Goal: Contribute content: Contribute content

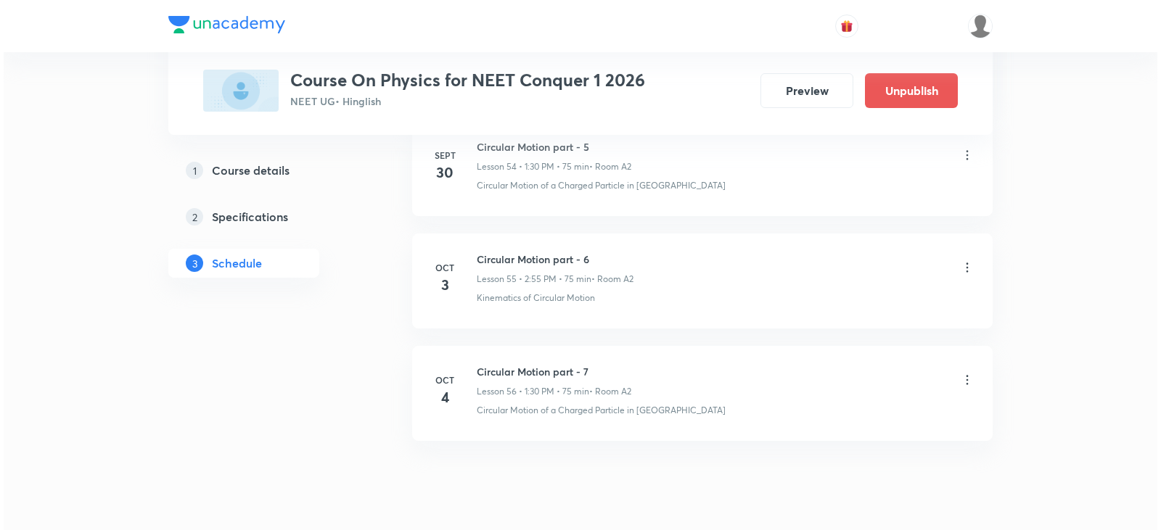
scroll to position [6857, 0]
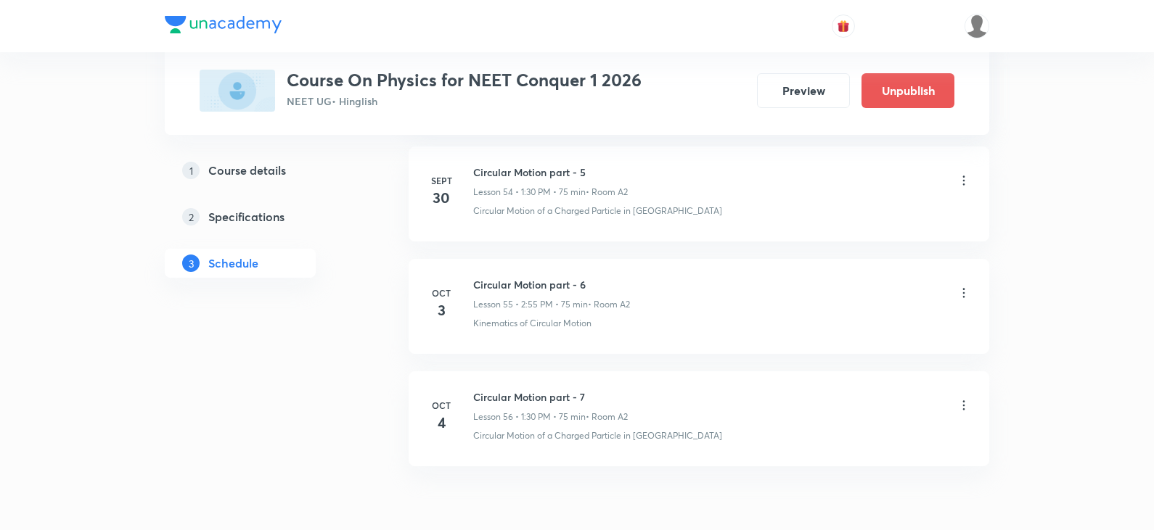
click at [963, 296] on icon at bounding box center [963, 293] width 15 height 15
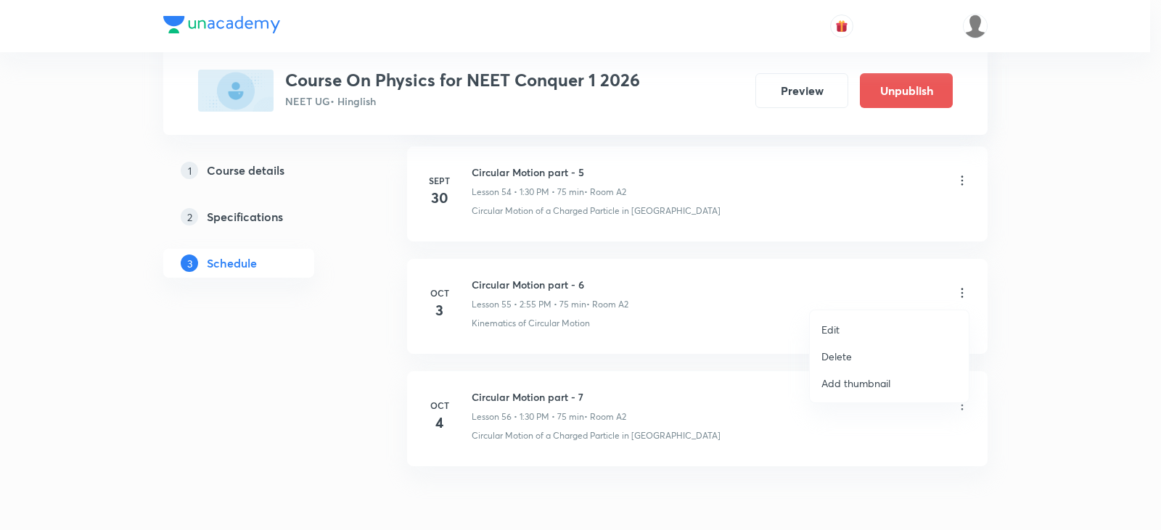
click at [845, 333] on li "Edit" at bounding box center [889, 329] width 159 height 27
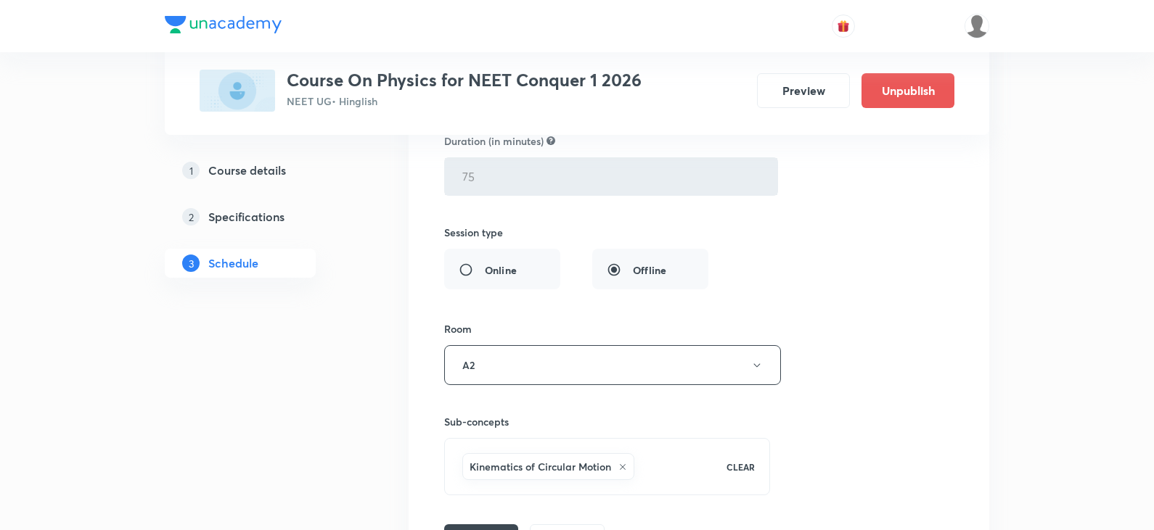
scroll to position [6676, 0]
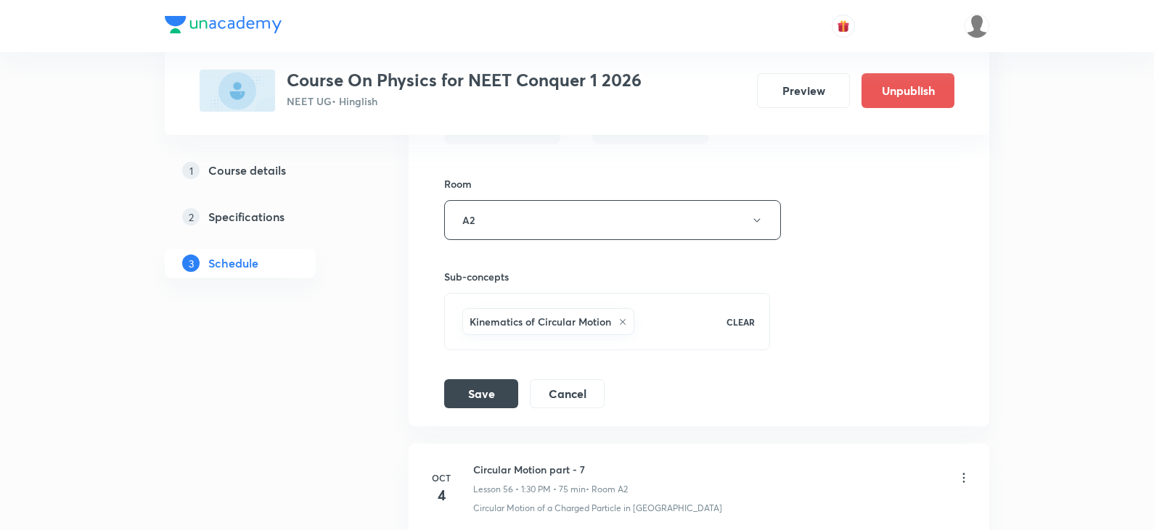
click at [622, 321] on icon at bounding box center [623, 322] width 6 height 6
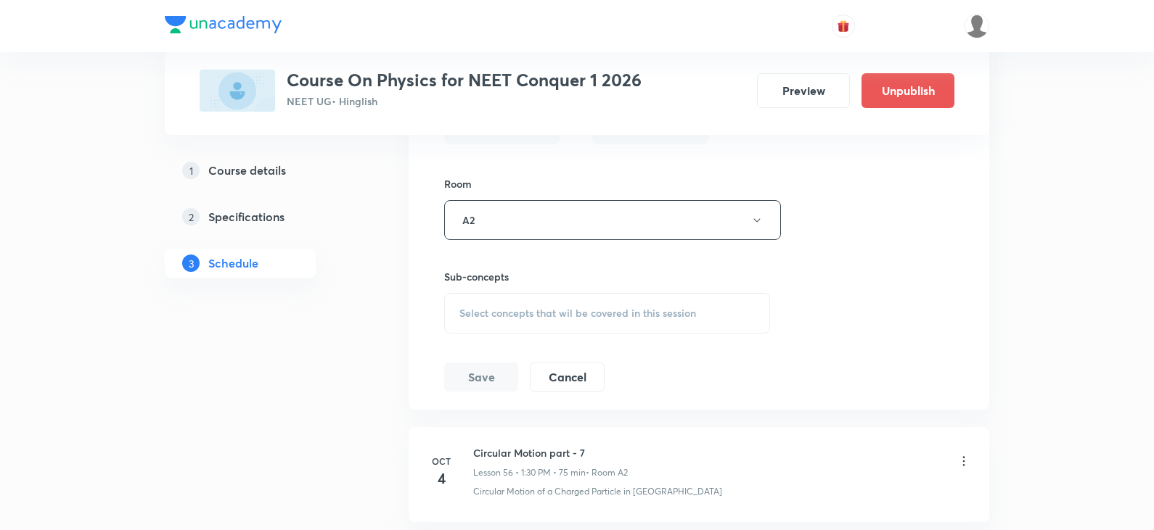
click at [537, 314] on span "Select concepts that wil be covered in this session" at bounding box center [577, 314] width 237 height 12
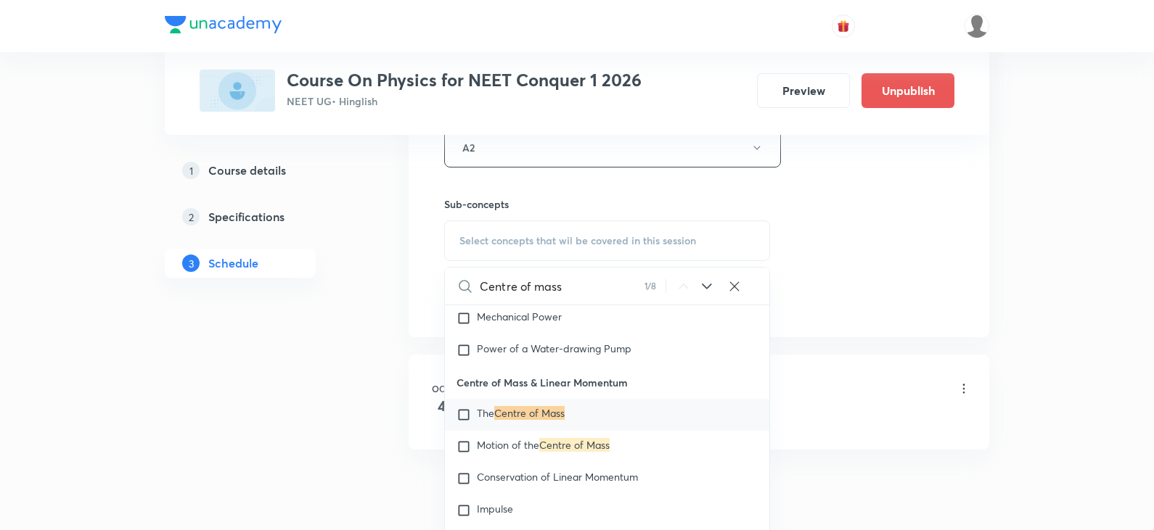
scroll to position [3987, 0]
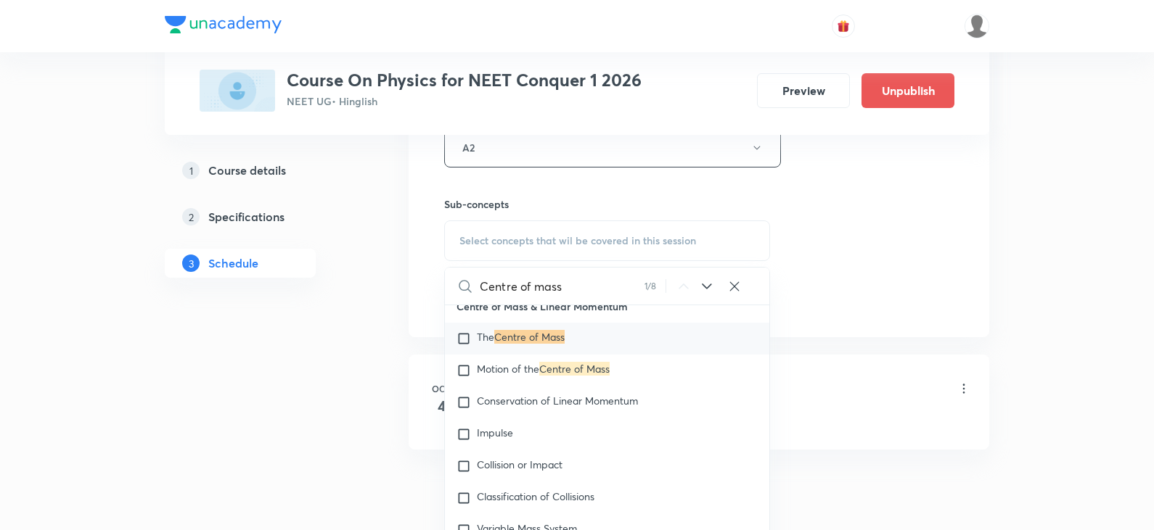
type input "Centre of mass"
click at [456, 346] on div "The Centre of Mass" at bounding box center [607, 339] width 324 height 32
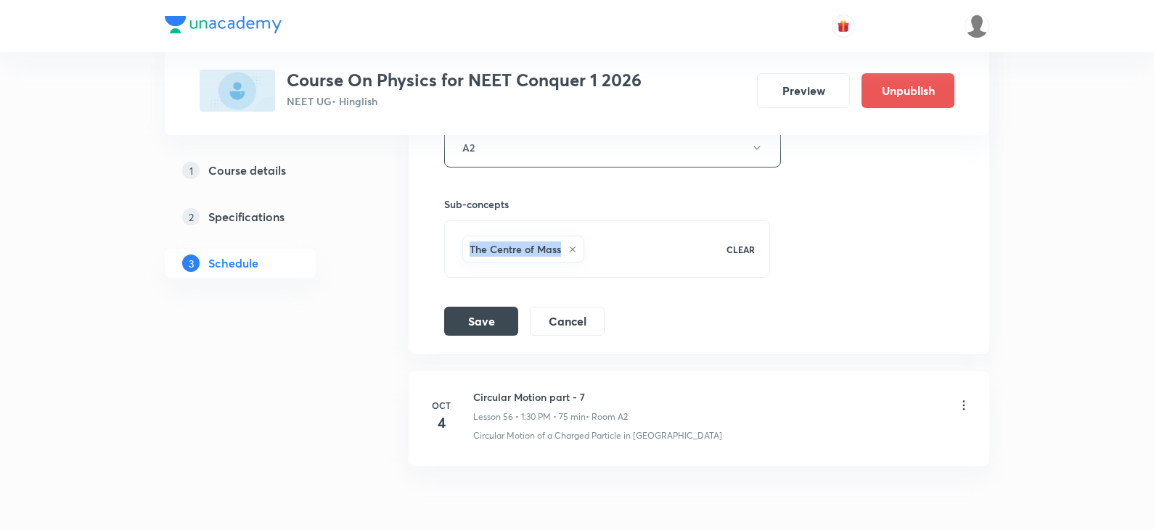
drag, startPoint x: 472, startPoint y: 250, endPoint x: 560, endPoint y: 256, distance: 88.7
click at [560, 256] on h6 "The Centre of Mass" at bounding box center [514, 249] width 91 height 15
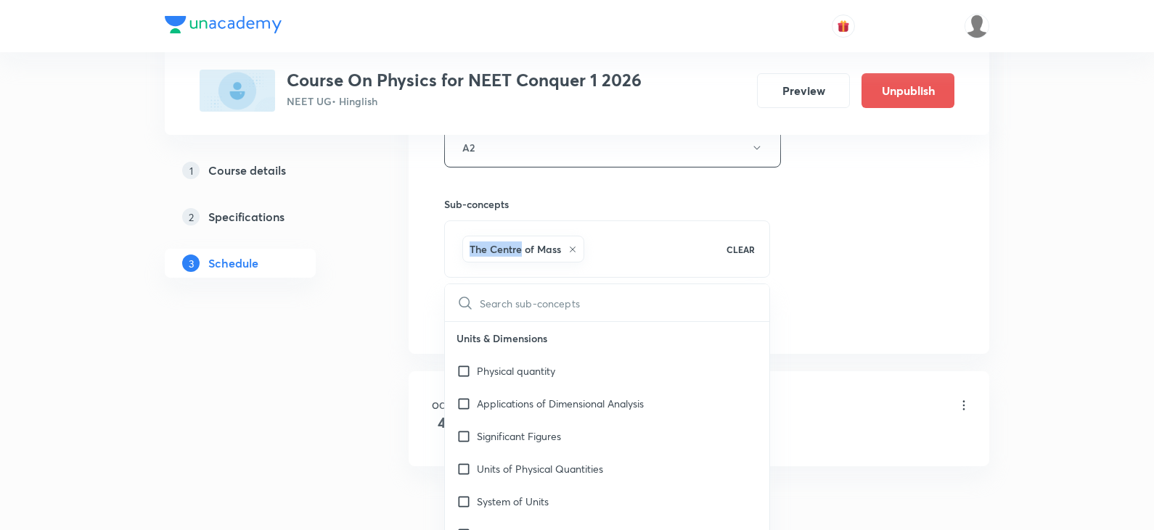
checkbox input "true"
drag, startPoint x: 464, startPoint y: 250, endPoint x: 561, endPoint y: 255, distance: 96.7
click at [561, 255] on div "The Centre of Mass" at bounding box center [523, 249] width 122 height 27
copy h6 "The Centre of Mass"
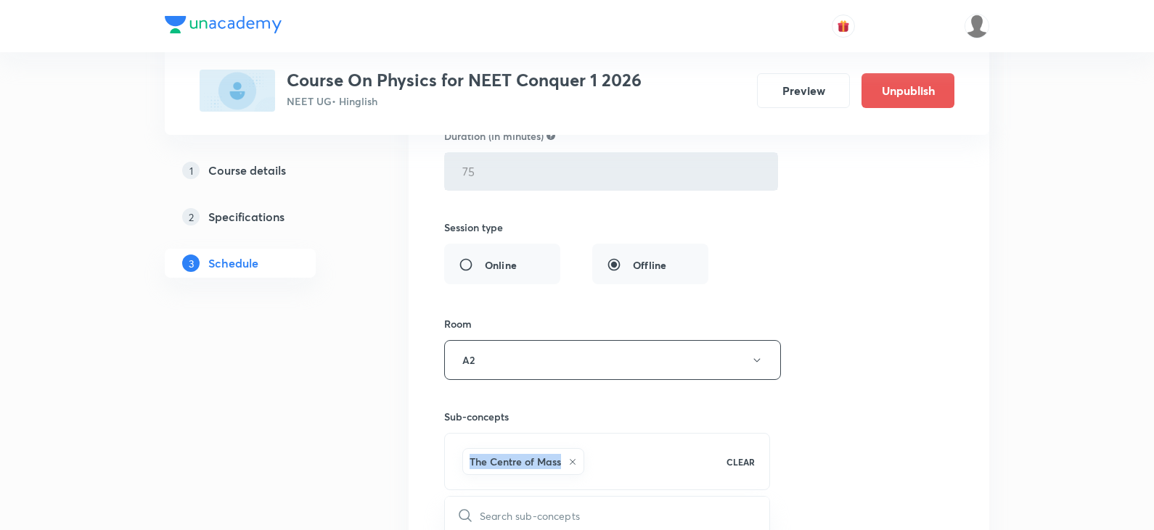
scroll to position [6531, 0]
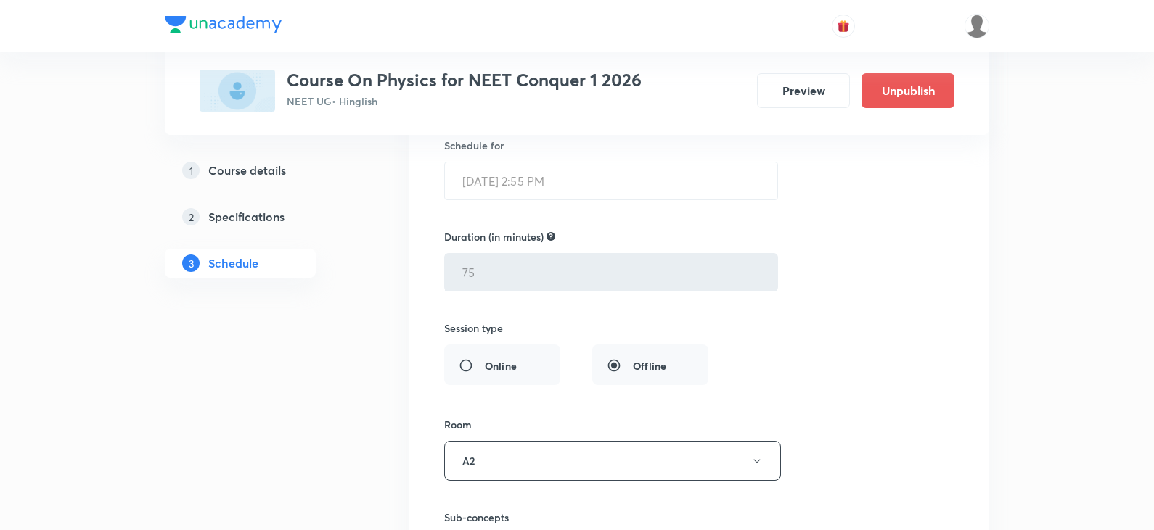
scroll to position [6241, 0]
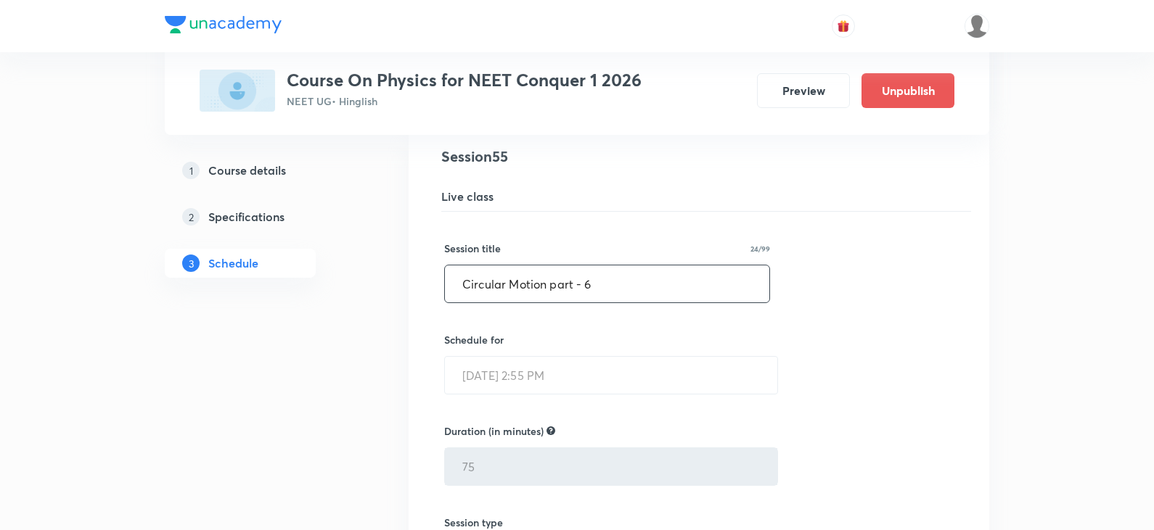
drag, startPoint x: 454, startPoint y: 287, endPoint x: 544, endPoint y: 292, distance: 90.1
click at [544, 292] on input "Circular Motion part - 6" at bounding box center [607, 284] width 324 height 37
paste input "The Centre of Mass"
click at [631, 285] on input "The Centre of Mass part - 6" at bounding box center [607, 284] width 324 height 37
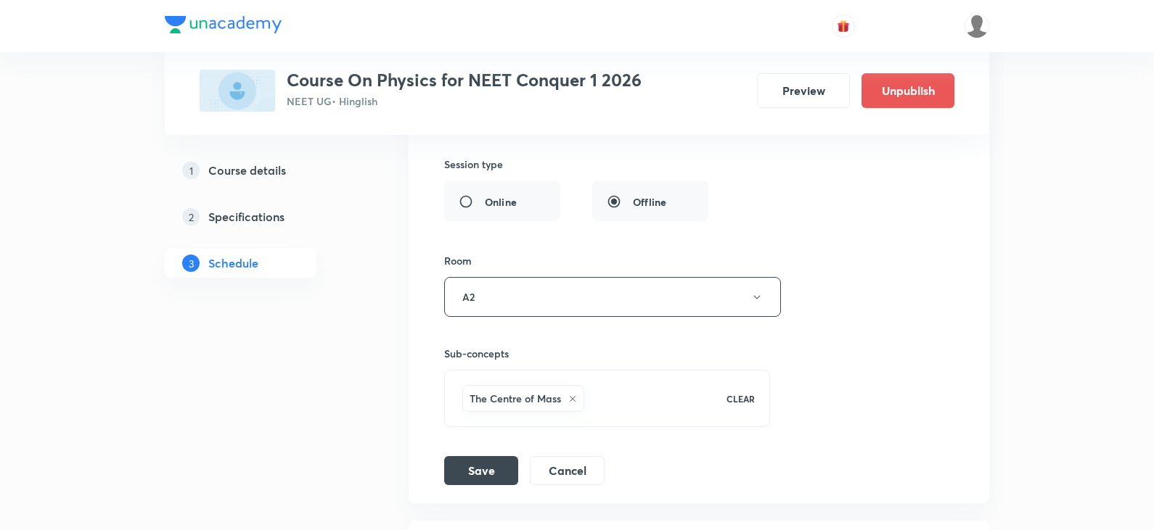
scroll to position [6676, 0]
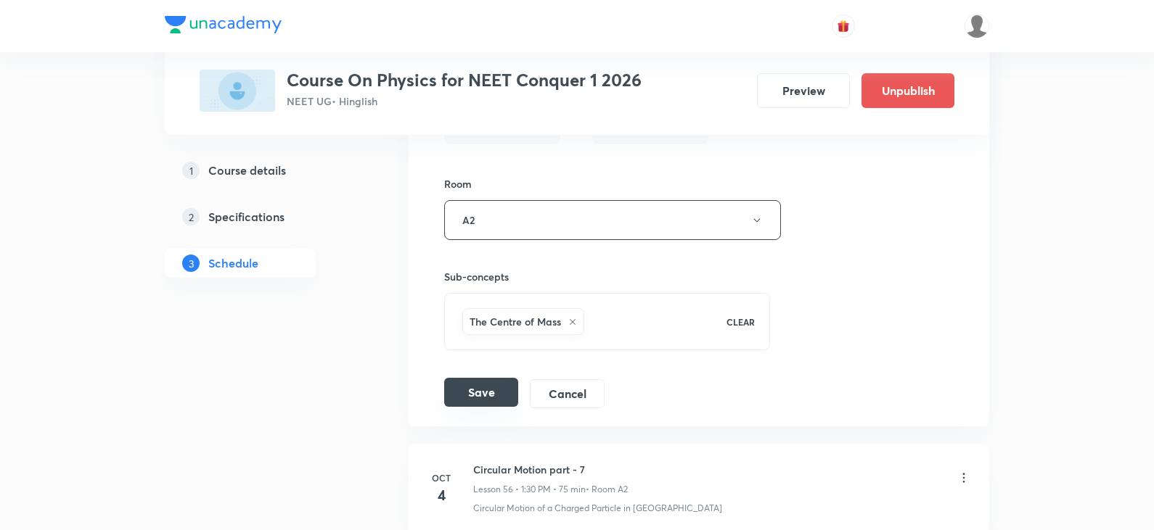
type input "The Centre of Mass part - 1"
click at [483, 392] on button "Save" at bounding box center [481, 392] width 74 height 29
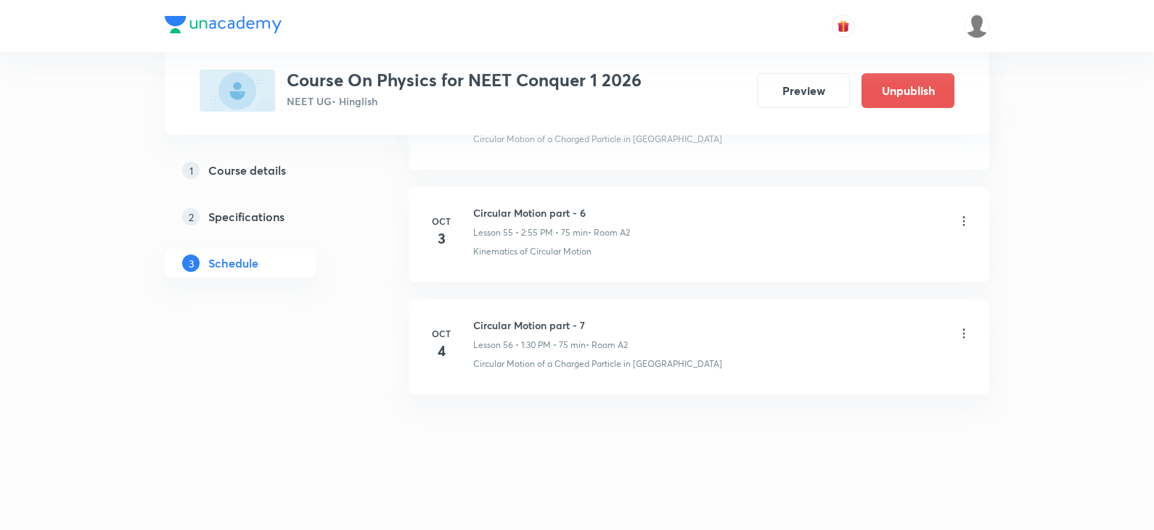
scroll to position [6263, 0]
click at [963, 337] on icon at bounding box center [964, 332] width 2 height 9
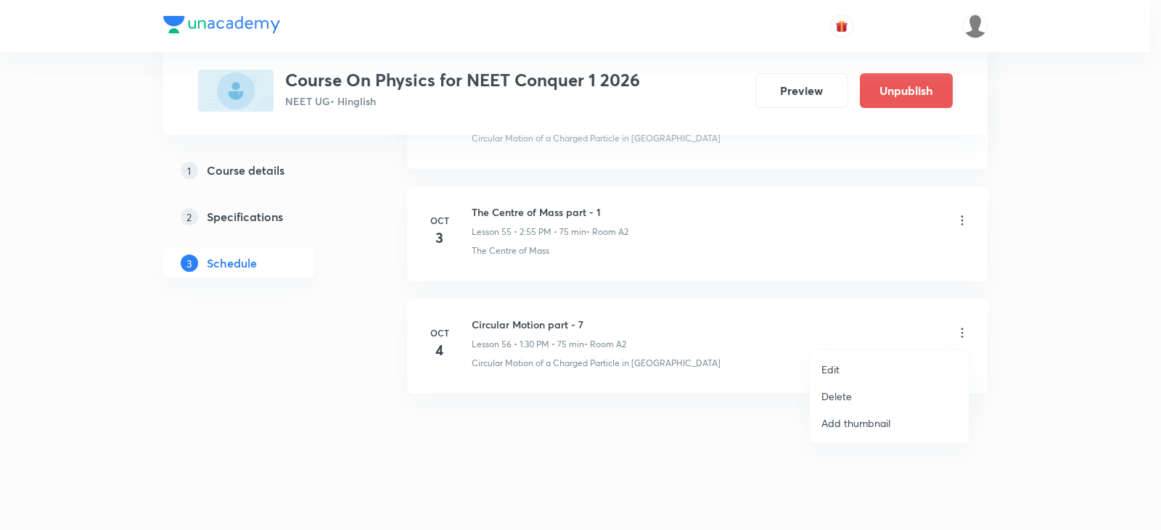
click at [834, 371] on p "Edit" at bounding box center [830, 369] width 18 height 15
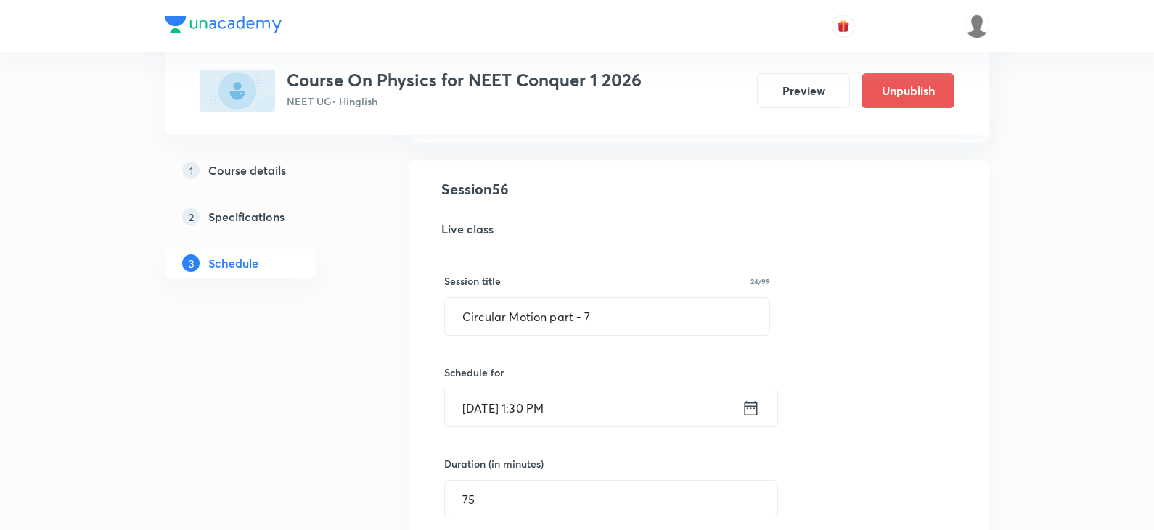
scroll to position [6408, 0]
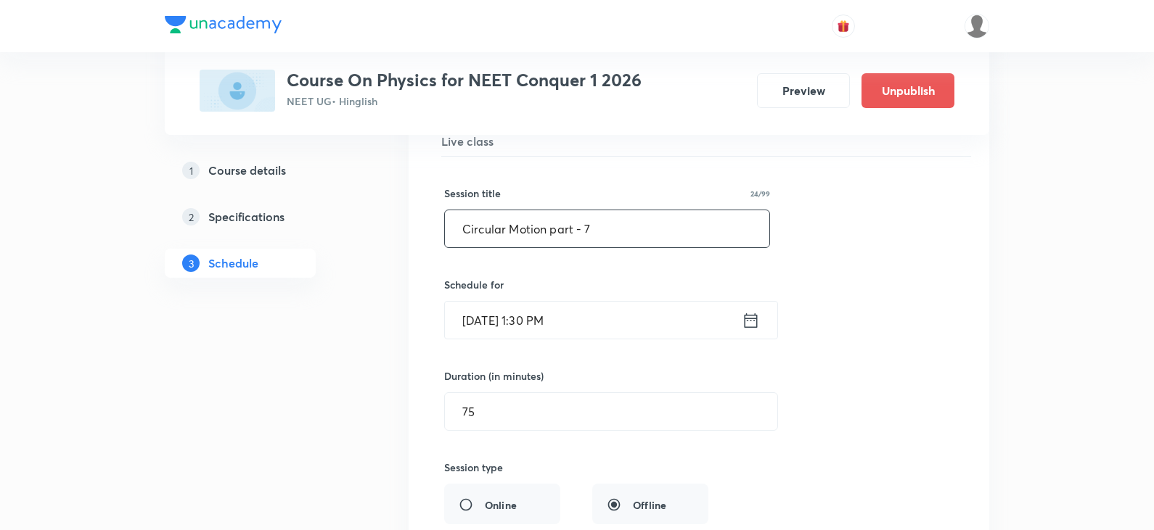
drag, startPoint x: 458, startPoint y: 229, endPoint x: 546, endPoint y: 234, distance: 87.9
click at [546, 234] on input "Circular Motion part - 7" at bounding box center [607, 228] width 324 height 37
paste input "The Centre of Mass"
click at [625, 234] on input "The Centre of Mass part - 7" at bounding box center [607, 228] width 324 height 37
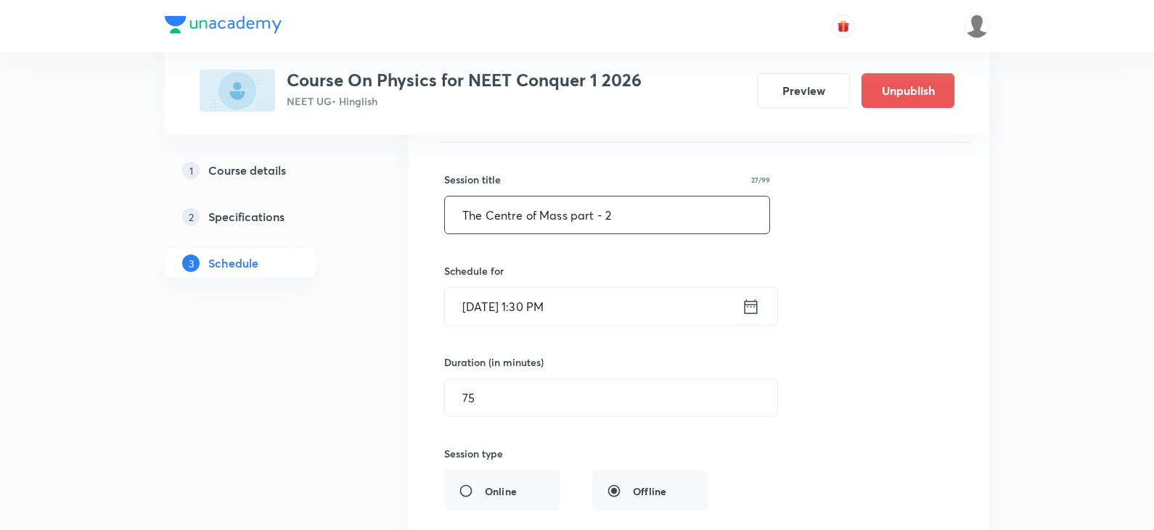
scroll to position [6699, 0]
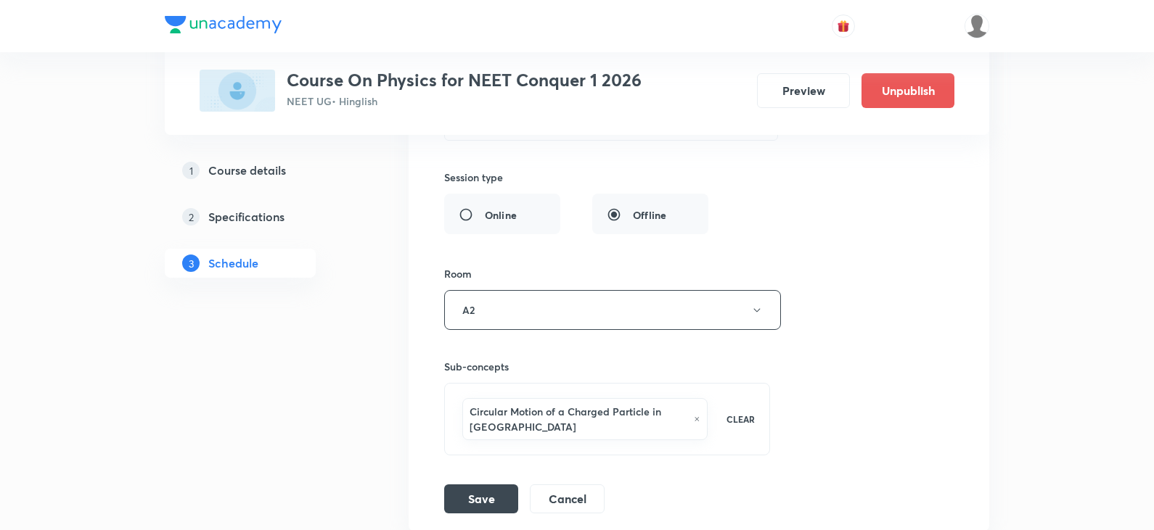
type input "The Centre of Mass part - 2"
click at [703, 419] on div "Circular Motion of a Charged Particle in Electric Field" at bounding box center [584, 419] width 245 height 42
click at [694, 419] on icon at bounding box center [697, 419] width 7 height 9
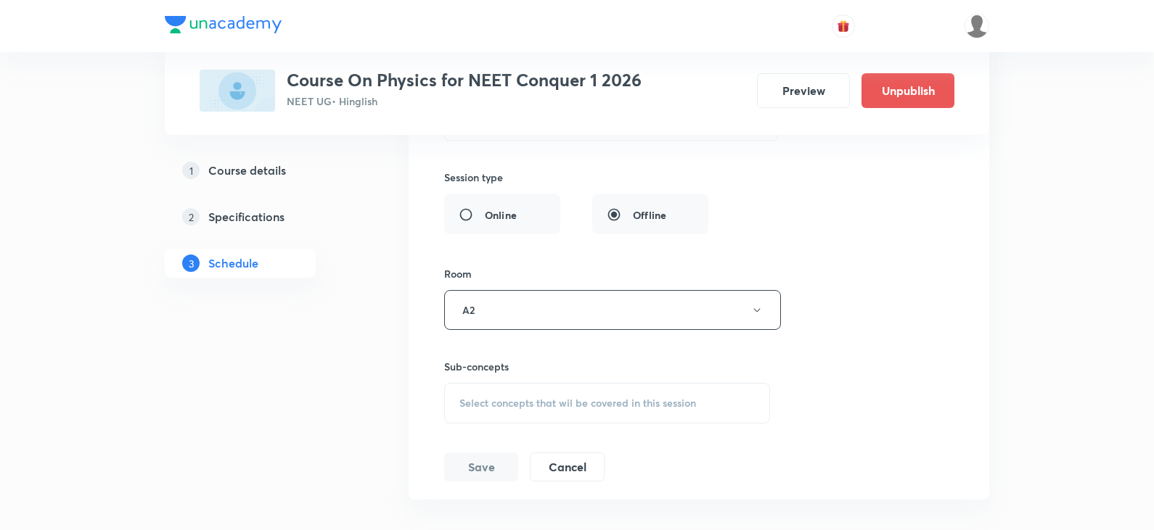
click at [553, 407] on span "Select concepts that wil be covered in this session" at bounding box center [577, 404] width 237 height 12
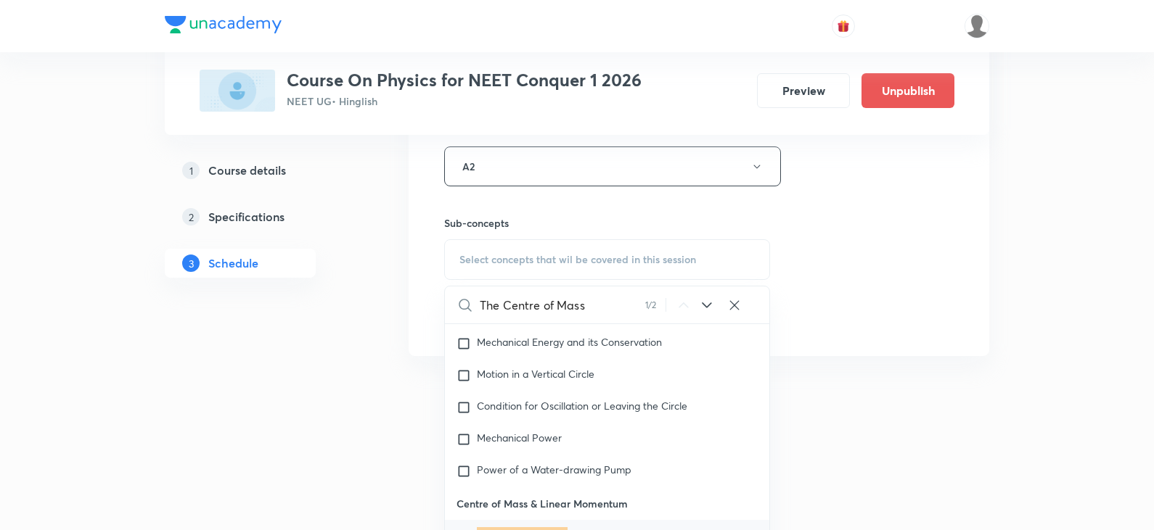
scroll to position [3842, 0]
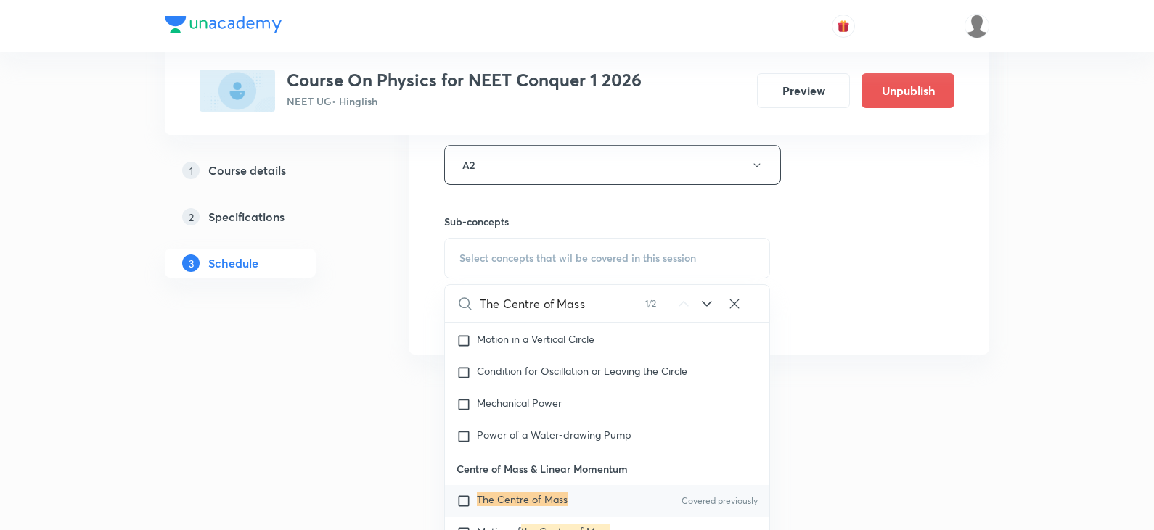
type input "The Centre of Mass"
click at [467, 506] on input "checkbox" at bounding box center [466, 501] width 20 height 15
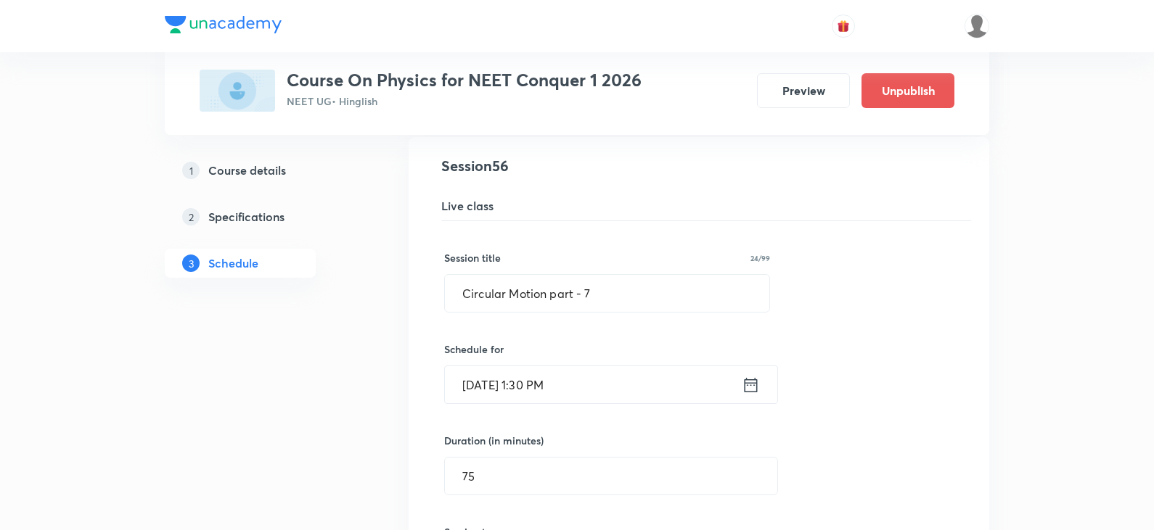
scroll to position [6313, 0]
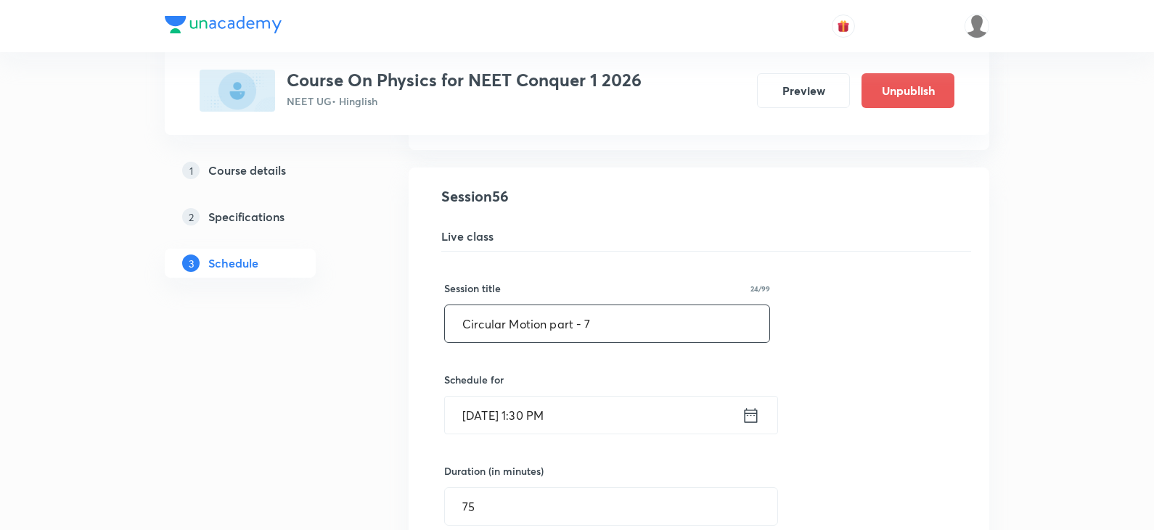
drag, startPoint x: 461, startPoint y: 320, endPoint x: 544, endPoint y: 327, distance: 83.7
click at [544, 327] on input "Circular Motion part - 7" at bounding box center [607, 323] width 324 height 37
paste input "The Centre of Mass"
click at [639, 323] on input "The Centre of Mass part - 7" at bounding box center [607, 323] width 324 height 37
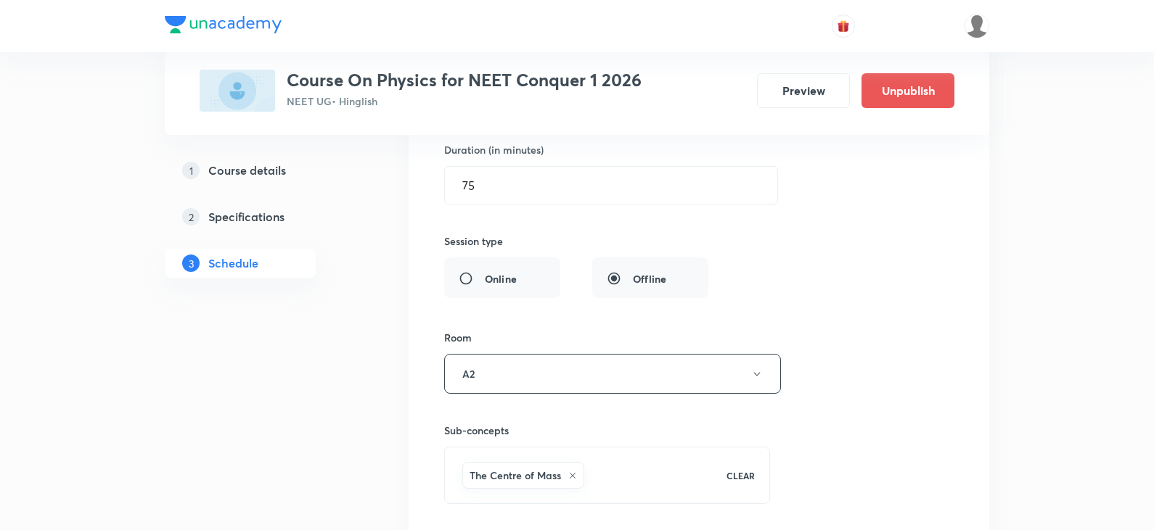
scroll to position [6749, 0]
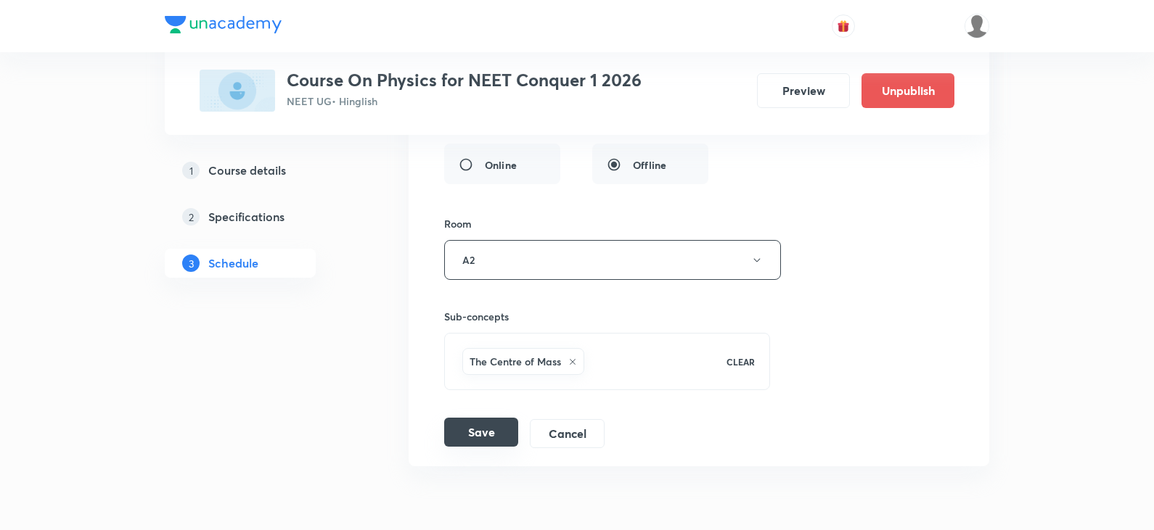
type input "The Centre of Mass part - 2"
click at [482, 435] on button "Save" at bounding box center [481, 432] width 74 height 29
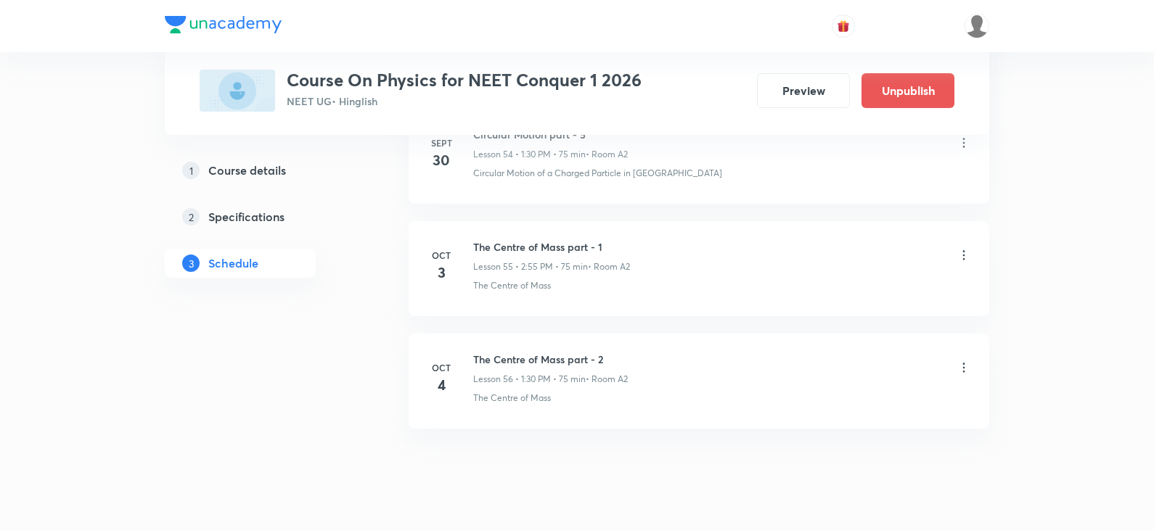
scroll to position [6263, 0]
